Goal: Share content: Share content

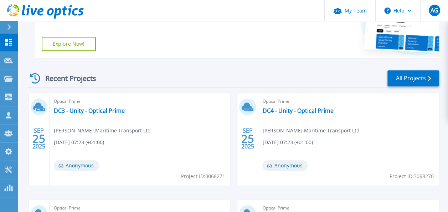
scroll to position [143, 0]
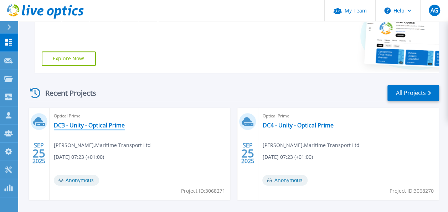
click at [109, 124] on link "DC3 - Unity - Optical Prime" at bounding box center [89, 125] width 71 height 7
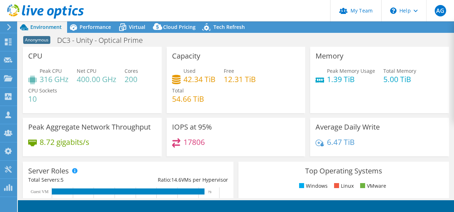
select select "USD"
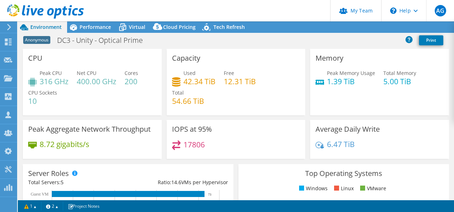
select select "USEast"
select select "GBP"
drag, startPoint x: 197, startPoint y: 80, endPoint x: 213, endPoint y: 79, distance: 16.4
click at [213, 79] on div "Used 42.34 TiB Free 12.31 TiB Total 54.66 TiB" at bounding box center [236, 90] width 128 height 43
drag, startPoint x: 213, startPoint y: 79, endPoint x: 205, endPoint y: 81, distance: 8.0
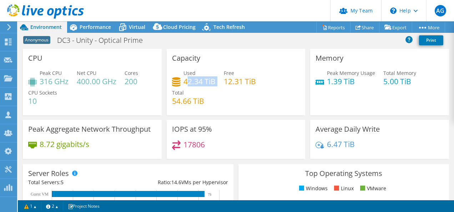
click at [205, 81] on h4 "42.34 TiB" at bounding box center [199, 81] width 32 height 8
click at [203, 83] on h4 "42.34 TiB" at bounding box center [199, 81] width 32 height 8
click at [364, 28] on link "Share" at bounding box center [364, 27] width 29 height 11
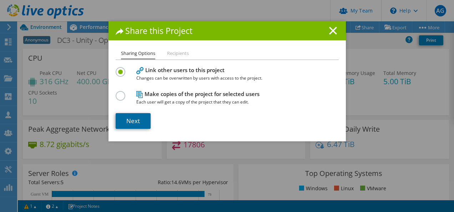
click at [132, 118] on link "Next" at bounding box center [133, 121] width 35 height 16
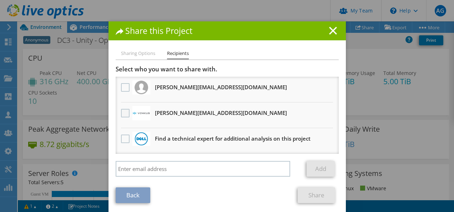
click at [121, 112] on label at bounding box center [126, 113] width 10 height 9
click at [0, 0] on input "checkbox" at bounding box center [0, 0] width 0 height 0
click at [312, 194] on link "Share" at bounding box center [315, 195] width 37 height 16
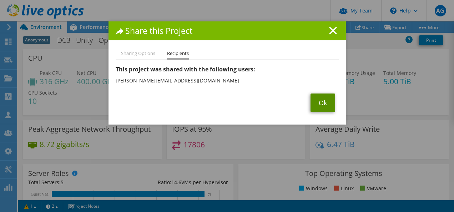
click at [319, 104] on link "Ok" at bounding box center [322, 102] width 25 height 19
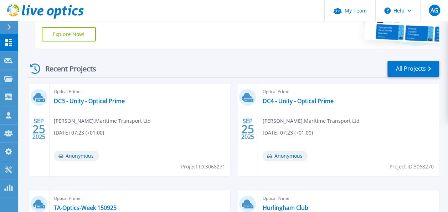
scroll to position [178, 0]
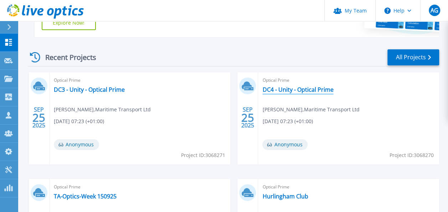
click at [307, 87] on link "DC4 - Unity - Optical Prime" at bounding box center [297, 89] width 71 height 7
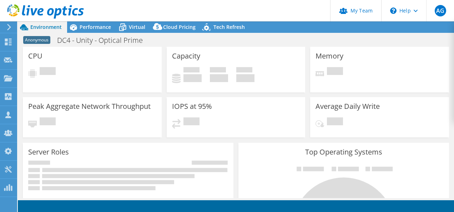
select select "USD"
select select "EULondon"
select select "GBP"
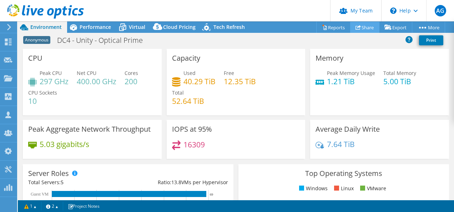
click at [368, 26] on link "Share" at bounding box center [364, 27] width 29 height 11
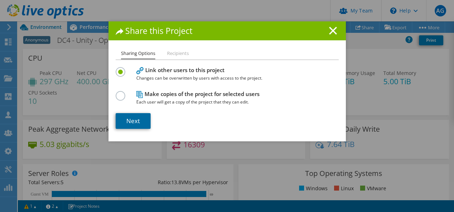
click at [140, 121] on link "Next" at bounding box center [133, 121] width 35 height 16
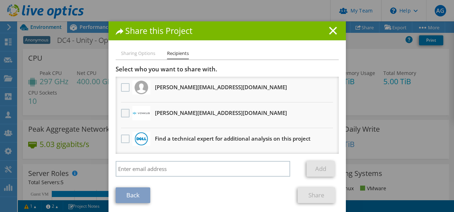
click at [124, 113] on label at bounding box center [126, 113] width 10 height 9
click at [0, 0] on input "checkbox" at bounding box center [0, 0] width 0 height 0
click at [314, 194] on link "Share" at bounding box center [315, 195] width 37 height 16
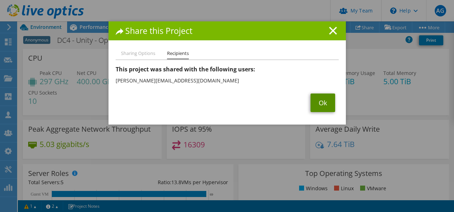
click at [315, 97] on link "Ok" at bounding box center [322, 102] width 25 height 19
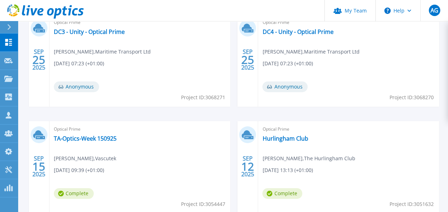
scroll to position [171, 0]
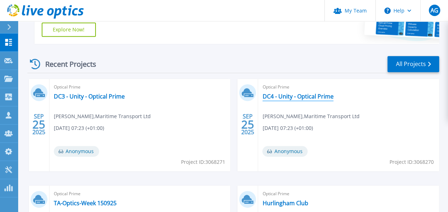
click at [299, 95] on link "DC4 - Unity - Optical Prime" at bounding box center [297, 96] width 71 height 7
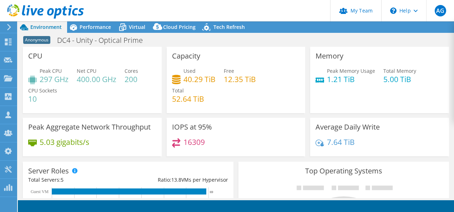
select select "USD"
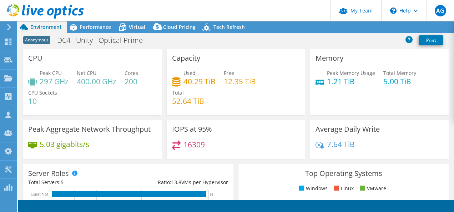
select select "EULondon"
select select "GBP"
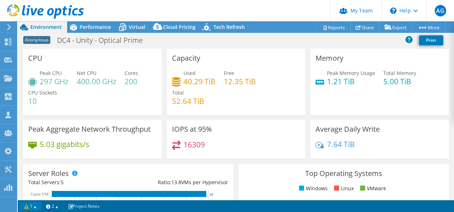
click at [25, 207] on link "1" at bounding box center [30, 205] width 22 height 9
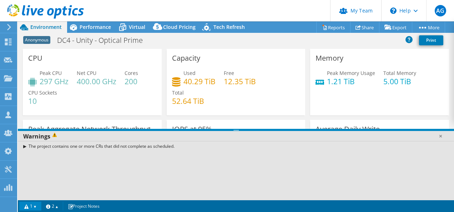
drag, startPoint x: 94, startPoint y: 147, endPoint x: 165, endPoint y: 145, distance: 71.0
click at [160, 145] on div "The project contains one or more CRs that did not complete as scheduled." at bounding box center [236, 146] width 436 height 10
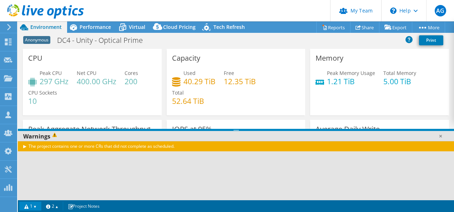
drag, startPoint x: 165, startPoint y: 145, endPoint x: 101, endPoint y: 145, distance: 64.2
click at [101, 145] on div "The project contains one or more CRs that did not complete as scheduled." at bounding box center [236, 146] width 436 height 10
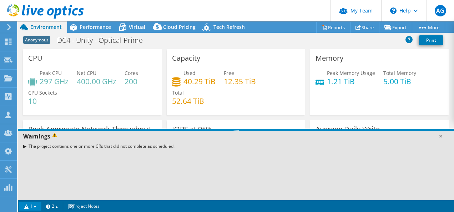
click at [100, 145] on div "The project contains one or more CRs that did not complete as scheduled." at bounding box center [236, 146] width 436 height 10
click at [439, 137] on link at bounding box center [439, 135] width 7 height 7
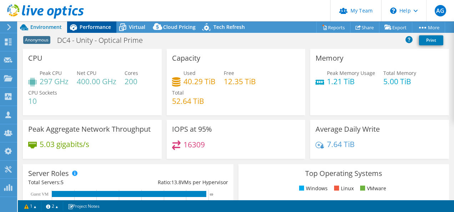
click at [90, 25] on span "Performance" at bounding box center [95, 27] width 31 height 7
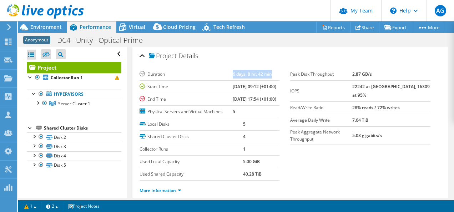
drag, startPoint x: 225, startPoint y: 74, endPoint x: 269, endPoint y: 73, distance: 43.9
click at [269, 73] on td "6 days, 8 hr, 42 min" at bounding box center [255, 74] width 47 height 12
drag, startPoint x: 269, startPoint y: 73, endPoint x: 228, endPoint y: 75, distance: 41.4
click at [232, 75] on b "6 days, 8 hr, 42 min" at bounding box center [251, 74] width 39 height 6
click at [232, 74] on b "6 days, 8 hr, 42 min" at bounding box center [251, 74] width 39 height 6
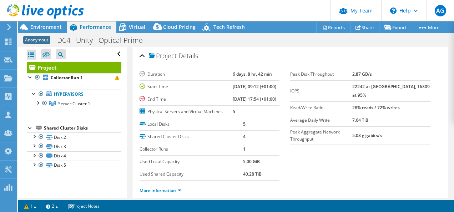
click at [399, 86] on b "22242 at [GEOGRAPHIC_DATA], 16309 at 95%" at bounding box center [390, 90] width 77 height 15
click at [36, 104] on div at bounding box center [37, 102] width 7 height 7
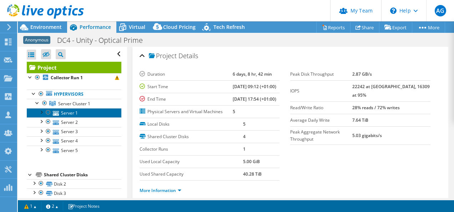
click at [67, 111] on link "Server 1" at bounding box center [74, 112] width 94 height 9
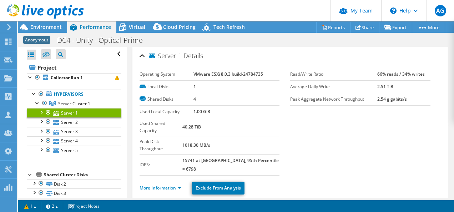
click at [180, 185] on link "More Information" at bounding box center [160, 188] width 42 height 6
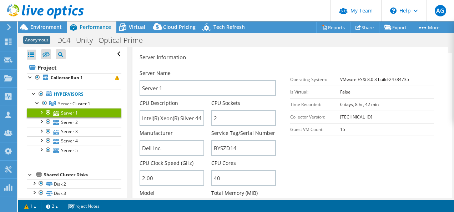
scroll to position [178, 0]
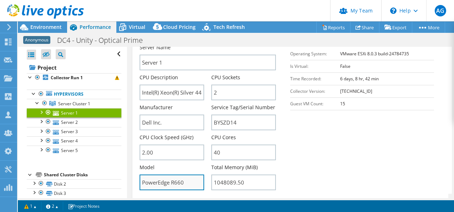
click at [179, 174] on input "PowerEdge R660" at bounding box center [171, 182] width 65 height 16
click at [176, 174] on input "PowerEdge R660" at bounding box center [171, 182] width 65 height 16
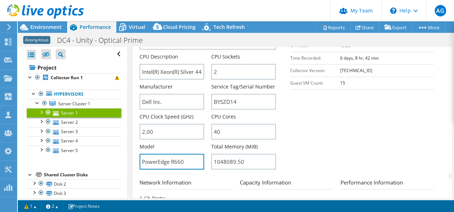
scroll to position [214, 0]
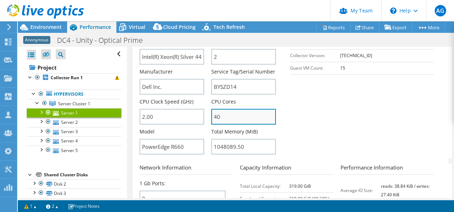
click at [227, 109] on input "40" at bounding box center [243, 117] width 65 height 16
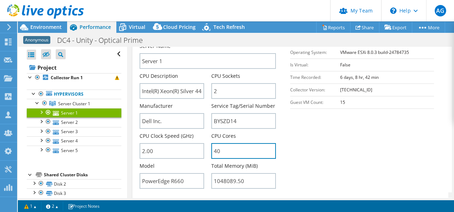
scroll to position [178, 0]
